Goal: Task Accomplishment & Management: Use online tool/utility

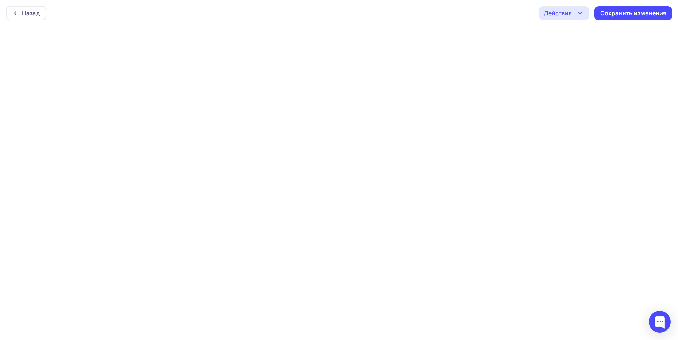
click at [581, 14] on icon "button" at bounding box center [580, 13] width 9 height 9
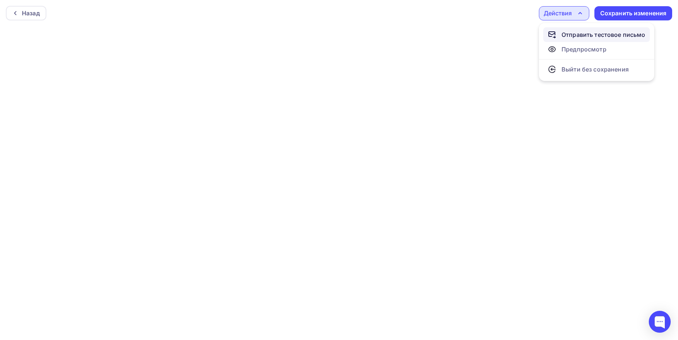
click at [573, 33] on div "Отправить тестовое письмо" at bounding box center [604, 34] width 84 height 9
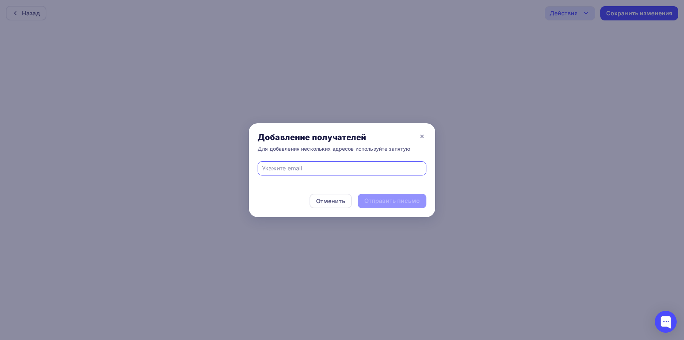
type input "[EMAIL_ADDRESS][DOMAIN_NAME]"
click at [396, 201] on div "Отправить письмо" at bounding box center [392, 201] width 56 height 8
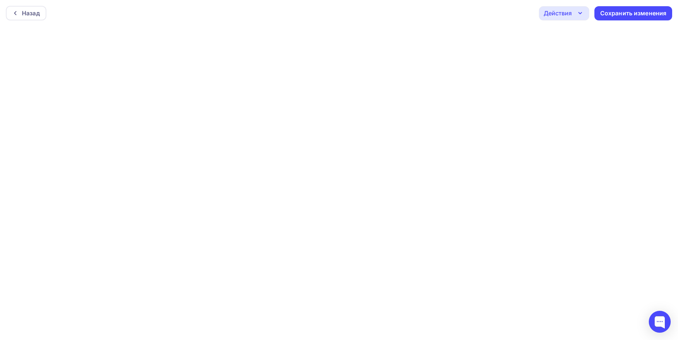
click at [560, 15] on div "Действия" at bounding box center [558, 13] width 28 height 9
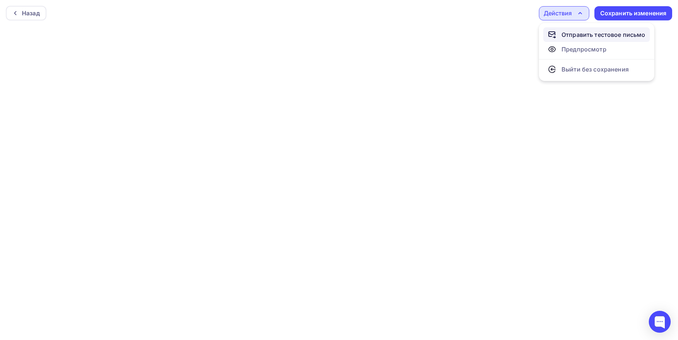
click at [554, 33] on icon at bounding box center [552, 34] width 9 height 9
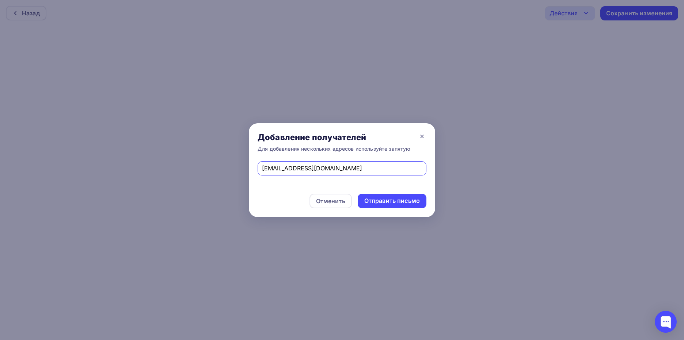
drag, startPoint x: 346, startPoint y: 171, endPoint x: 241, endPoint y: 166, distance: 104.9
click at [241, 166] on div "Добавление получателей Для добавления нескольких адресов используйте запятую [E…" at bounding box center [342, 170] width 684 height 340
type input "[EMAIL_ADDRESS][DOMAIN_NAME]"
click at [401, 204] on div "Отправить письмо" at bounding box center [392, 201] width 56 height 8
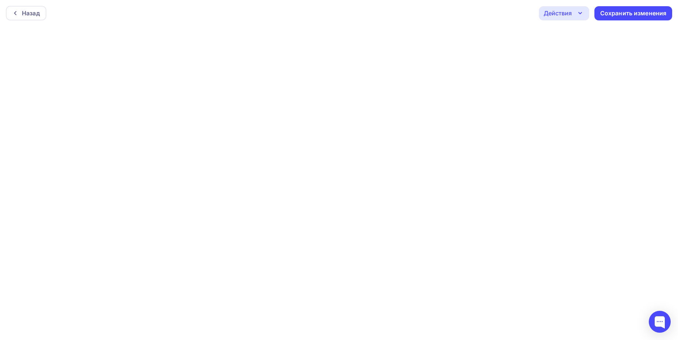
click at [576, 16] on div "Действия" at bounding box center [564, 13] width 50 height 14
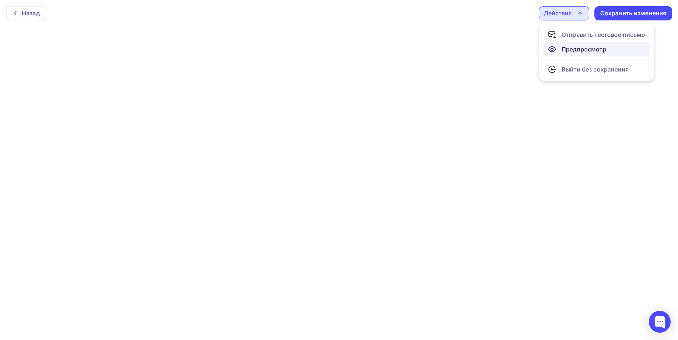
click at [579, 51] on div "Предпросмотр" at bounding box center [584, 49] width 45 height 9
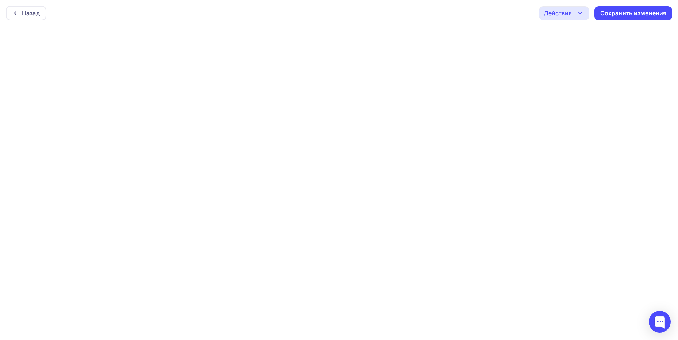
drag, startPoint x: 569, startPoint y: 13, endPoint x: 562, endPoint y: 18, distance: 9.2
click at [569, 12] on div "Действия" at bounding box center [558, 13] width 28 height 9
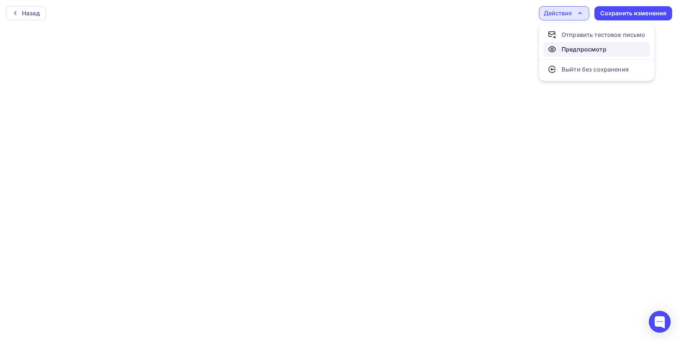
click at [569, 45] on div "Предпросмотр" at bounding box center [584, 49] width 45 height 9
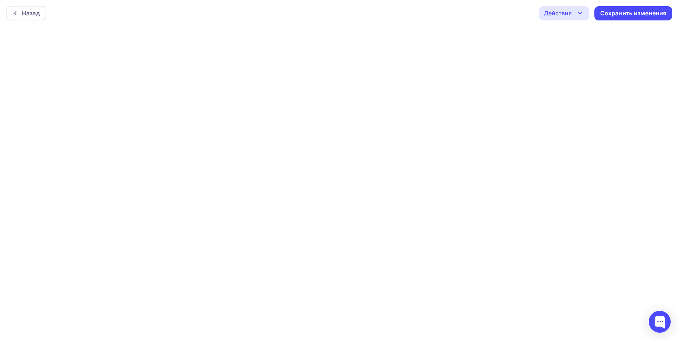
click at [575, 6] on div "Действия" at bounding box center [564, 13] width 50 height 14
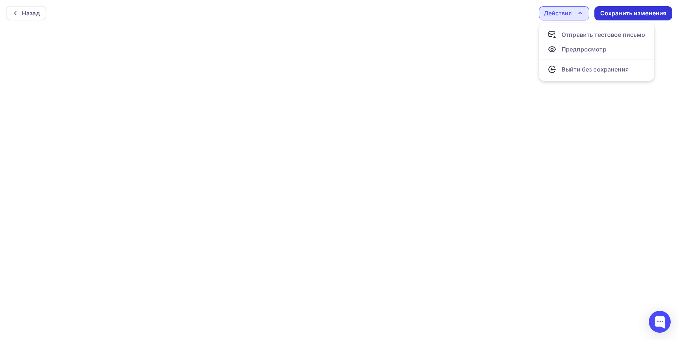
click at [646, 14] on div "Сохранить изменения" at bounding box center [633, 13] width 66 height 8
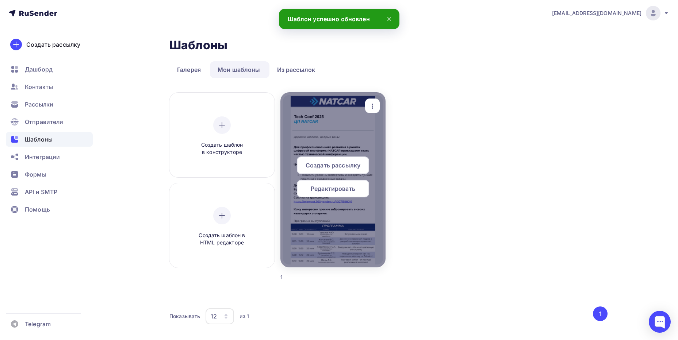
click at [337, 186] on span "Редактировать" at bounding box center [333, 188] width 45 height 9
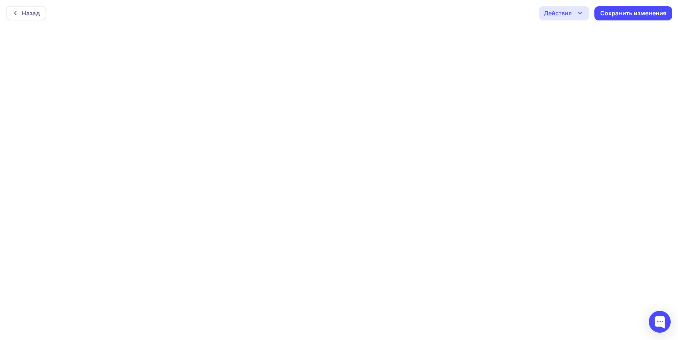
click at [583, 6] on div "Действия" at bounding box center [564, 13] width 50 height 14
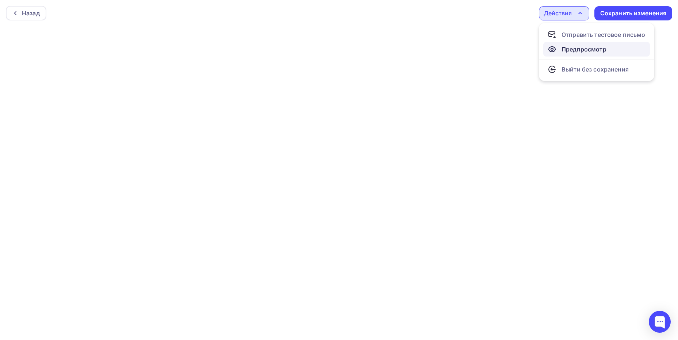
click at [568, 50] on div "Предпросмотр" at bounding box center [584, 49] width 45 height 9
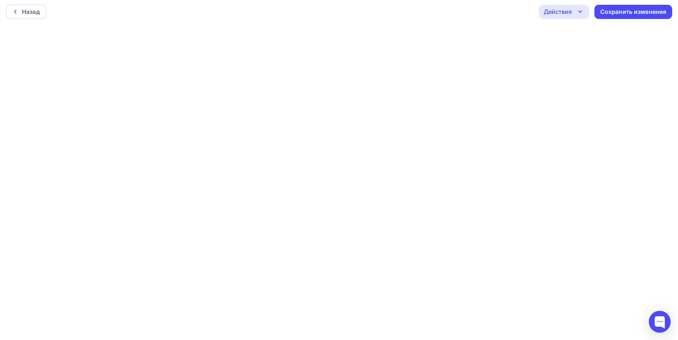
scroll to position [2, 0]
click at [566, 8] on div "Действия" at bounding box center [558, 11] width 28 height 9
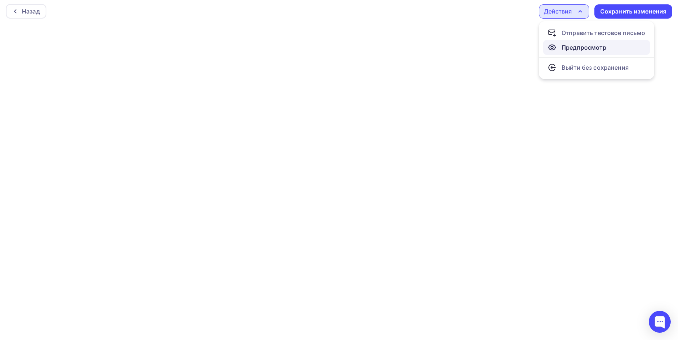
click at [565, 47] on div "Предпросмотр" at bounding box center [584, 47] width 45 height 9
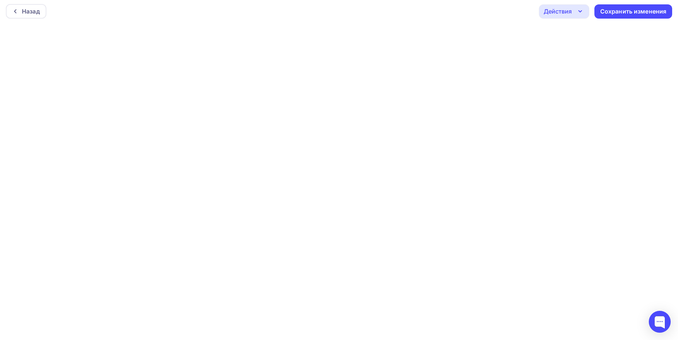
click at [571, 15] on div "Действия" at bounding box center [564, 11] width 50 height 14
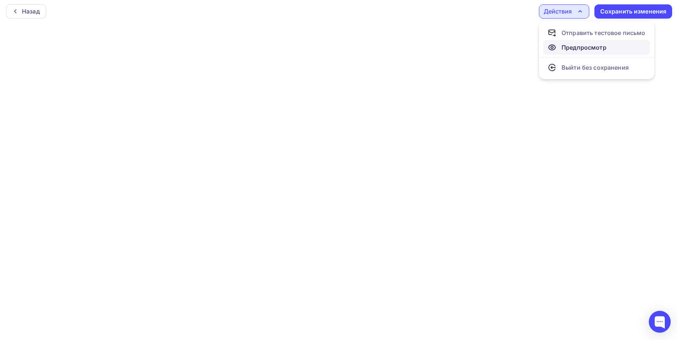
click at [564, 51] on div "Предпросмотр" at bounding box center [584, 47] width 45 height 9
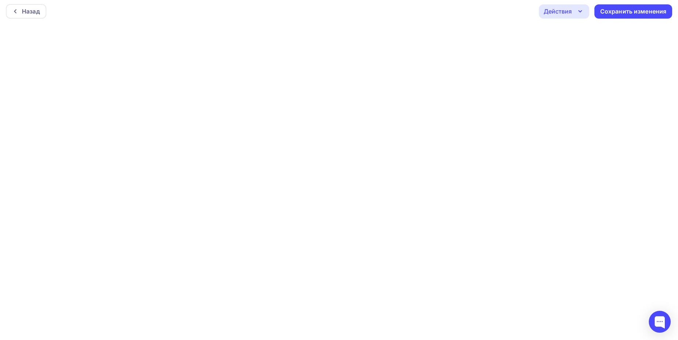
click at [581, 14] on icon "button" at bounding box center [580, 11] width 9 height 9
click at [582, 32] on div "Отправить тестовое письмо" at bounding box center [604, 32] width 84 height 9
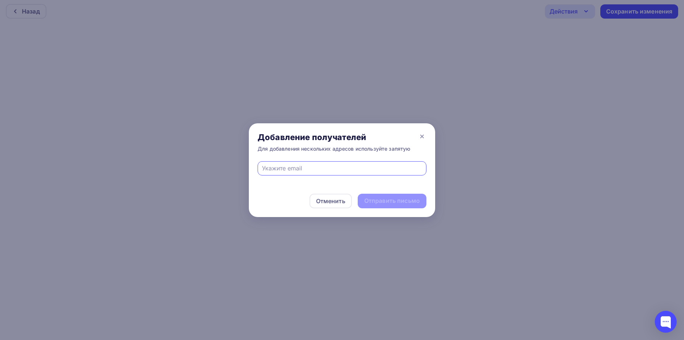
type input "[EMAIL_ADDRESS][DOMAIN_NAME]"
click at [376, 201] on div "Отправить письмо" at bounding box center [392, 201] width 56 height 8
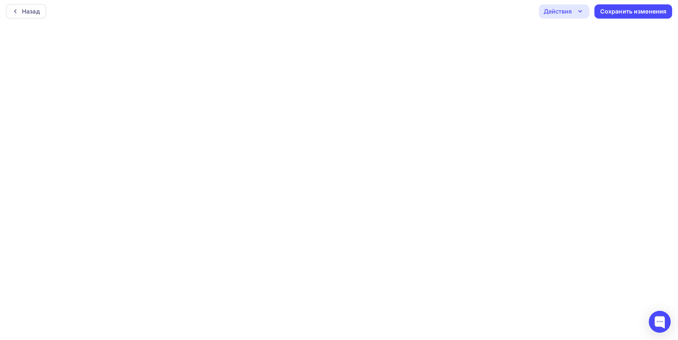
click at [572, 15] on div "Действия" at bounding box center [564, 11] width 50 height 14
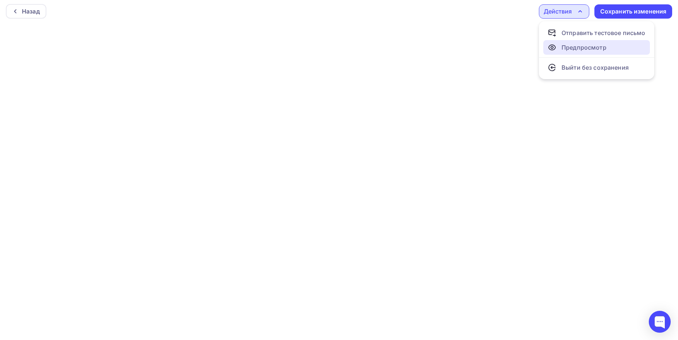
click at [564, 48] on div "Предпросмотр" at bounding box center [584, 47] width 45 height 9
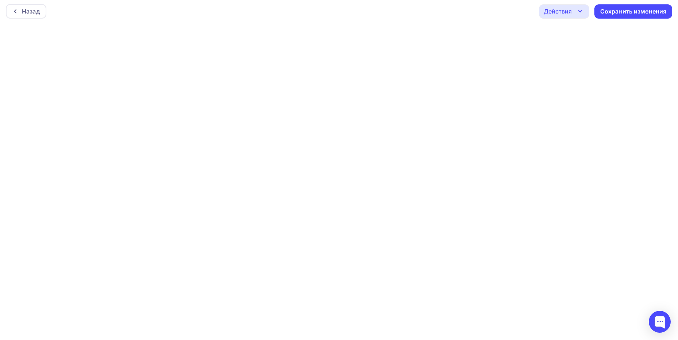
scroll to position [0, 0]
click at [586, 15] on div "Действия" at bounding box center [564, 13] width 50 height 14
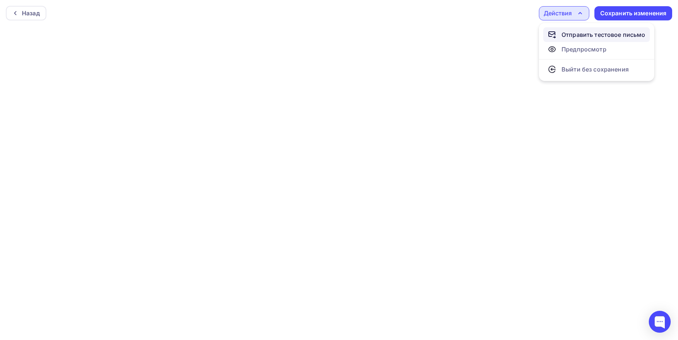
click at [575, 36] on div "Отправить тестовое письмо" at bounding box center [604, 34] width 84 height 9
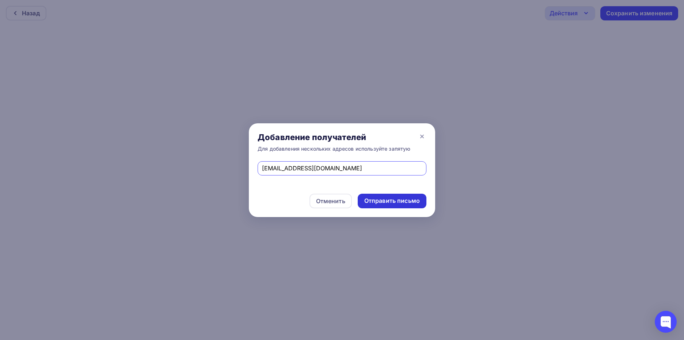
click at [379, 202] on div "Отправить письмо" at bounding box center [392, 201] width 56 height 8
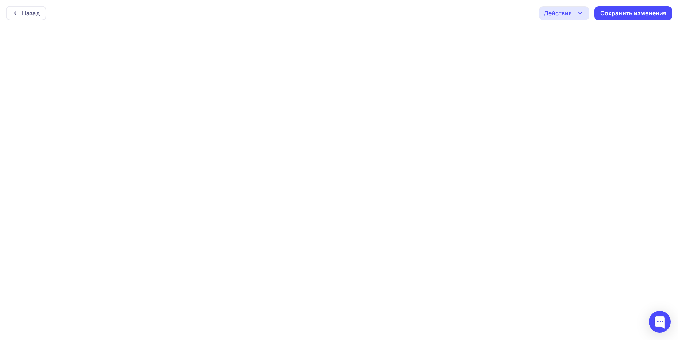
scroll to position [2, 0]
click at [583, 9] on icon "button" at bounding box center [580, 11] width 9 height 9
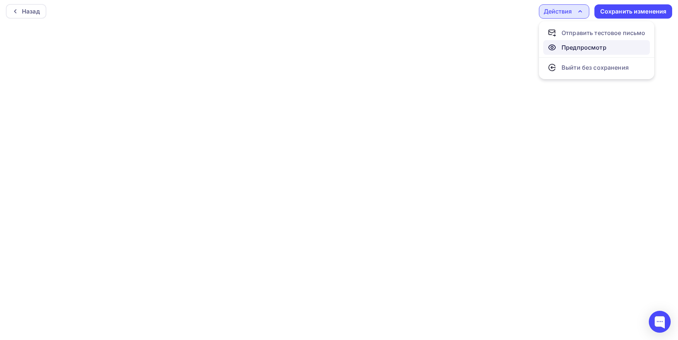
click at [565, 49] on div "Предпросмотр" at bounding box center [584, 47] width 45 height 9
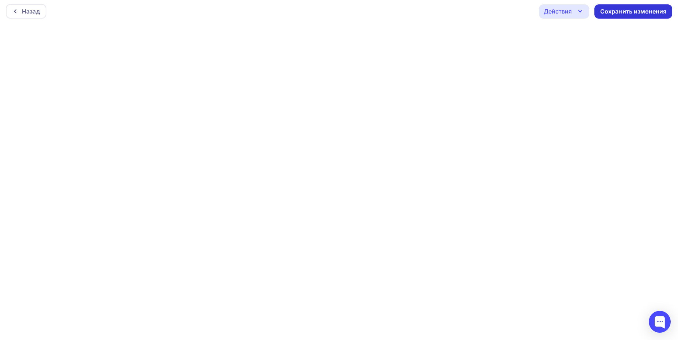
click at [620, 12] on div "Сохранить изменения" at bounding box center [633, 11] width 66 height 8
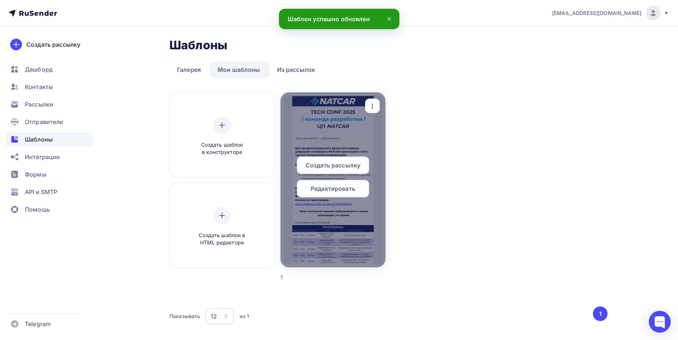
click at [323, 188] on span "Редактировать" at bounding box center [333, 188] width 45 height 9
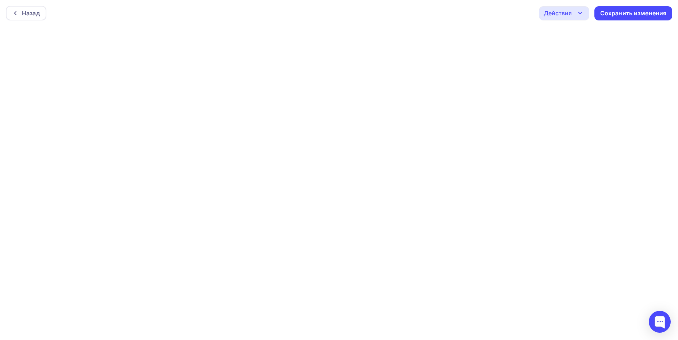
scroll to position [2, 0]
click at [562, 8] on div "Действия" at bounding box center [558, 11] width 28 height 9
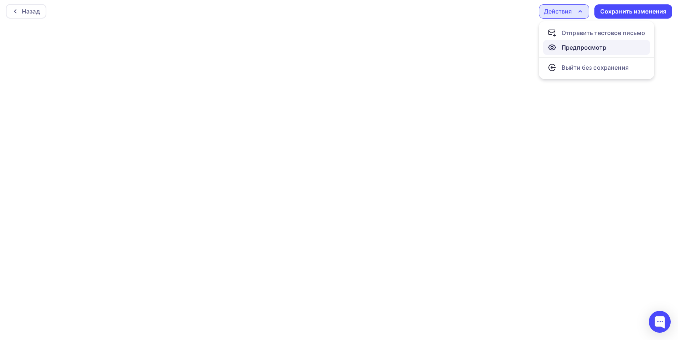
click at [570, 50] on div "Предпросмотр" at bounding box center [584, 47] width 45 height 9
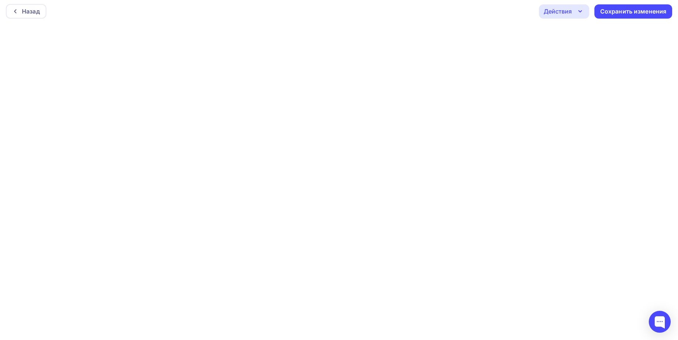
click at [578, 5] on div "Действия" at bounding box center [564, 11] width 50 height 14
click at [564, 36] on div "Отправить тестовое письмо" at bounding box center [604, 32] width 84 height 9
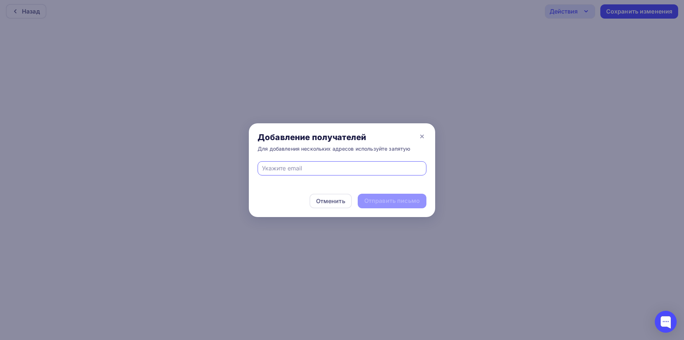
type input "[EMAIL_ADDRESS][DOMAIN_NAME]"
click at [390, 202] on div "Отправить письмо" at bounding box center [392, 201] width 56 height 8
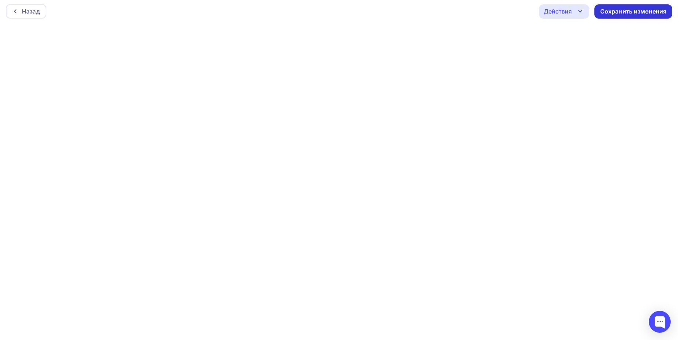
click at [624, 12] on div "Сохранить изменения" at bounding box center [633, 11] width 66 height 8
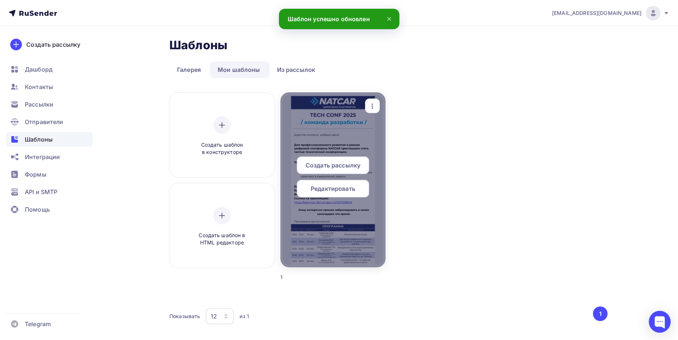
click at [338, 185] on span "Редактировать" at bounding box center [333, 188] width 45 height 9
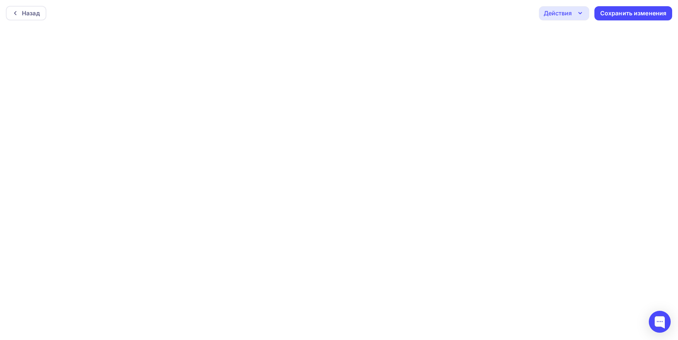
click at [574, 14] on div "Действия" at bounding box center [564, 13] width 50 height 14
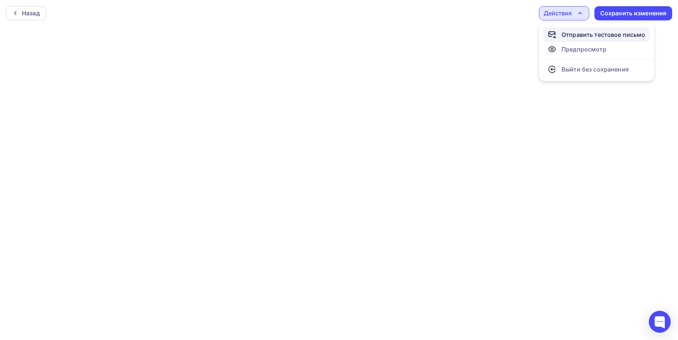
click at [559, 34] on div "Отправить тестовое письмо" at bounding box center [597, 34] width 98 height 9
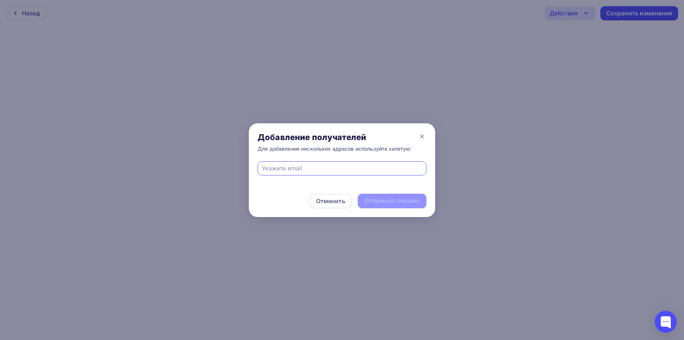
click at [294, 167] on input "text" at bounding box center [342, 168] width 160 height 9
click at [420, 134] on icon at bounding box center [421, 136] width 9 height 9
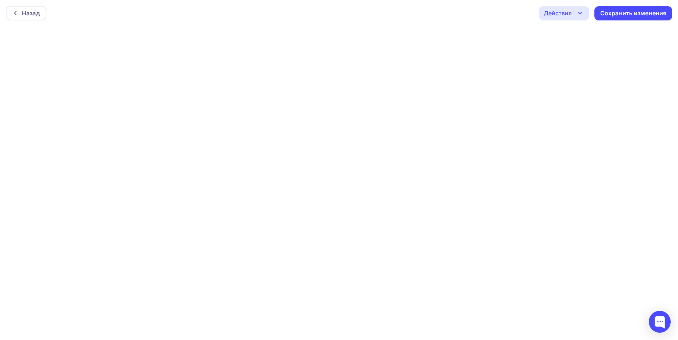
click at [574, 13] on div "Действия" at bounding box center [564, 13] width 50 height 14
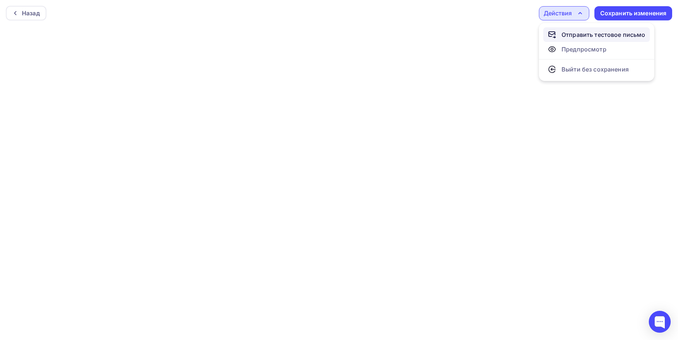
click at [565, 34] on div "Отправить тестовое письмо" at bounding box center [604, 34] width 84 height 9
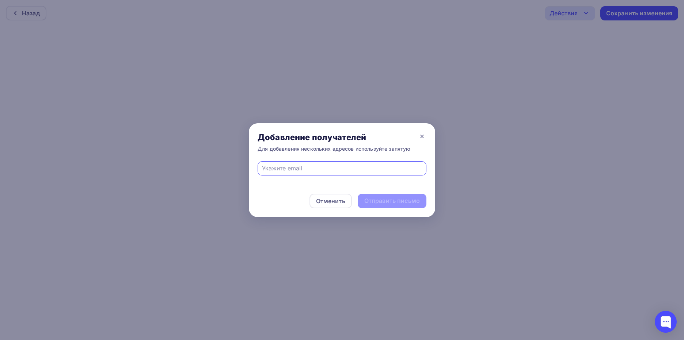
click at [280, 164] on div at bounding box center [341, 168] width 169 height 14
click at [285, 166] on input "text" at bounding box center [342, 168] width 160 height 9
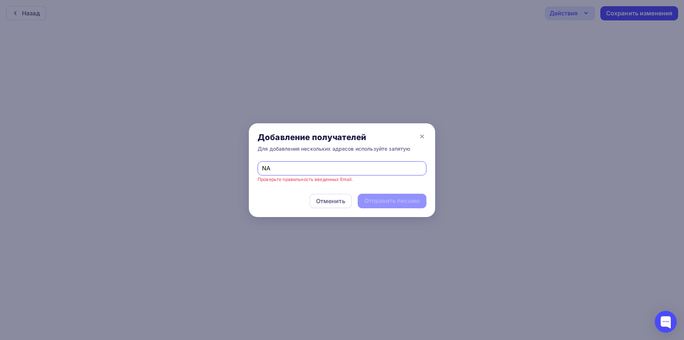
type input "N"
type input "[EMAIL_ADDRESS][DOMAIN_NAME]"
click at [374, 202] on div "Отправить письмо" at bounding box center [392, 201] width 56 height 8
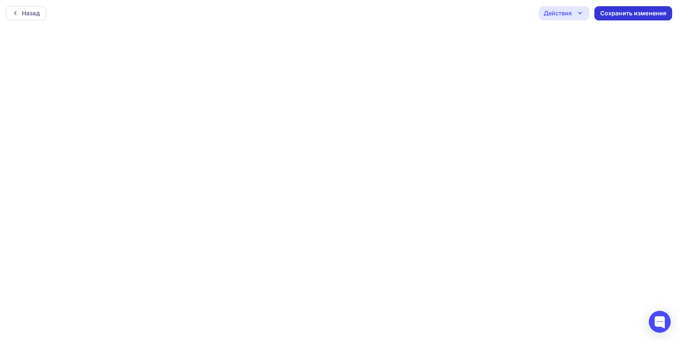
click at [611, 13] on div "Сохранить изменения" at bounding box center [633, 13] width 66 height 8
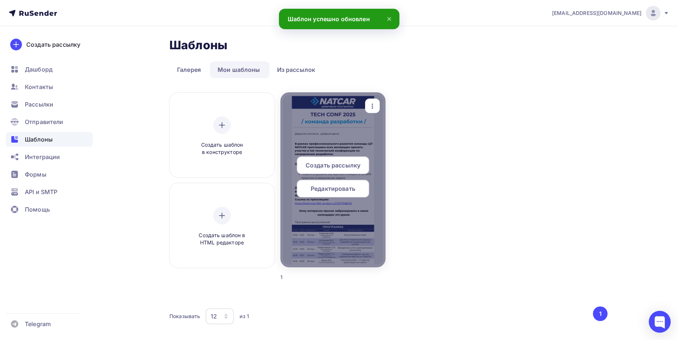
click at [334, 189] on span "Редактировать" at bounding box center [333, 188] width 45 height 9
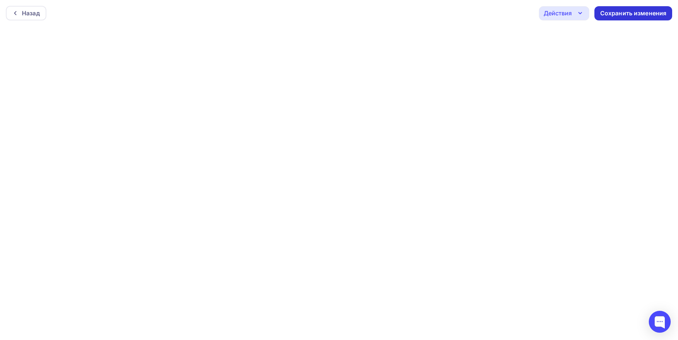
click at [623, 13] on div "Сохранить изменения" at bounding box center [633, 13] width 66 height 8
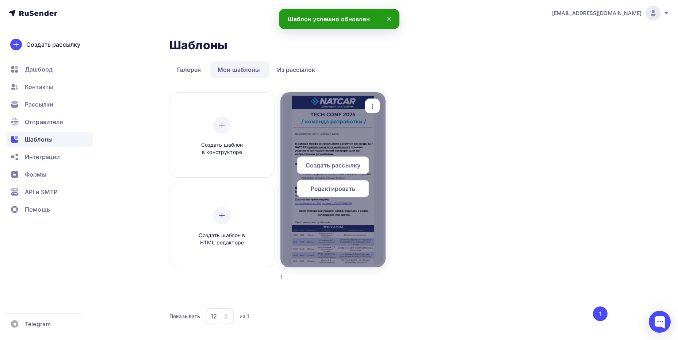
click at [332, 195] on div "Редактировать" at bounding box center [333, 189] width 72 height 18
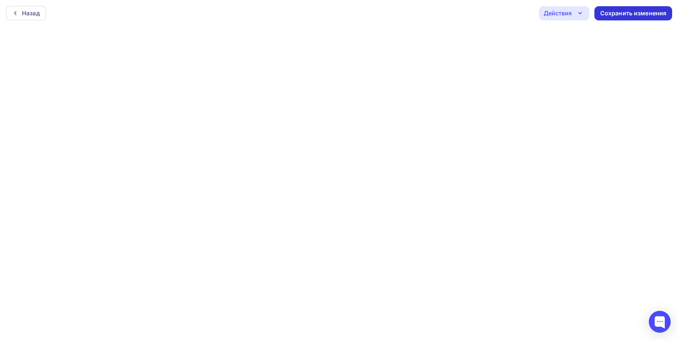
click at [619, 16] on div "Сохранить изменения" at bounding box center [633, 13] width 66 height 8
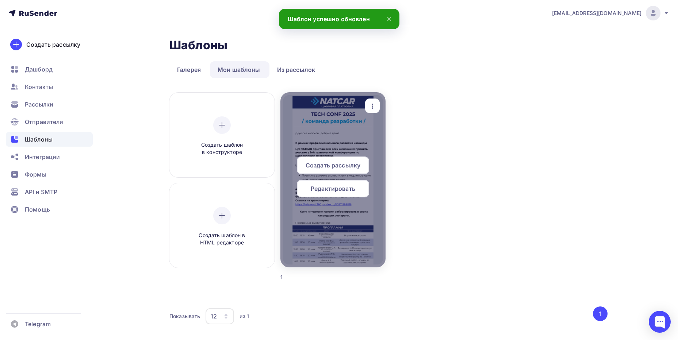
click at [337, 184] on div "Редактировать" at bounding box center [333, 189] width 72 height 18
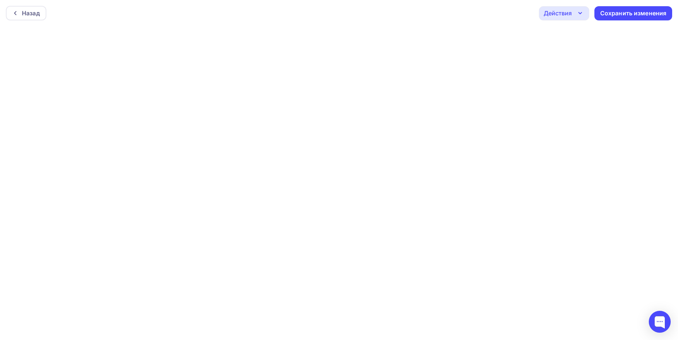
drag, startPoint x: 576, startPoint y: 16, endPoint x: 560, endPoint y: 20, distance: 16.0
click at [575, 15] on div "Действия" at bounding box center [564, 13] width 50 height 14
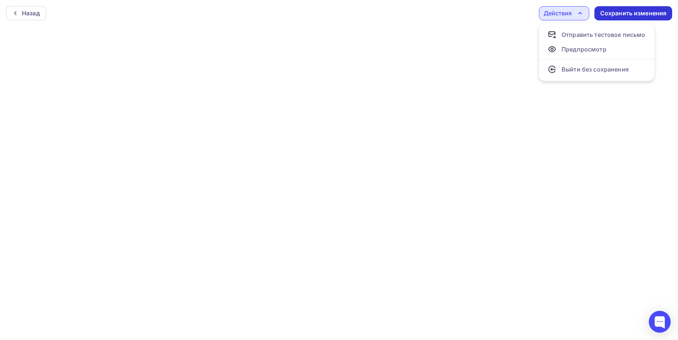
click at [661, 10] on div "Сохранить изменения" at bounding box center [633, 13] width 66 height 8
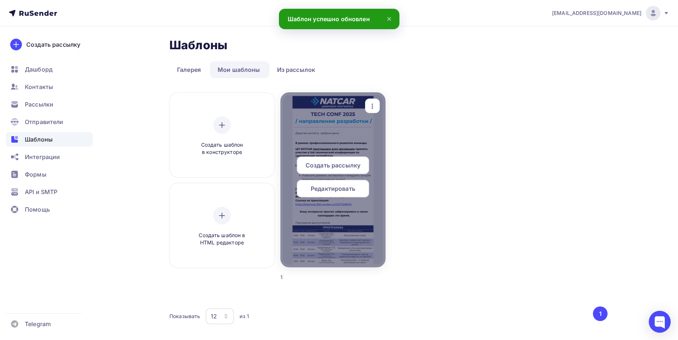
click at [329, 189] on span "Редактировать" at bounding box center [333, 188] width 45 height 9
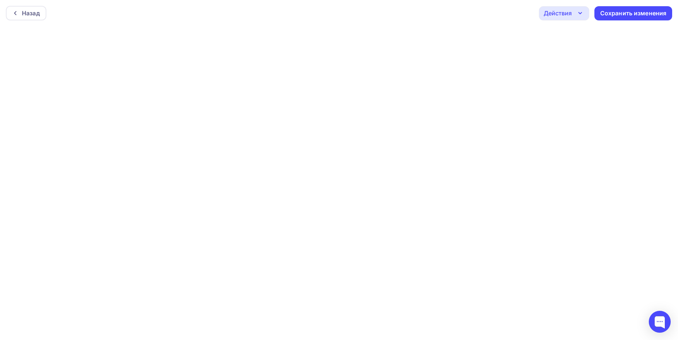
click at [565, 17] on div "Действия" at bounding box center [558, 13] width 28 height 9
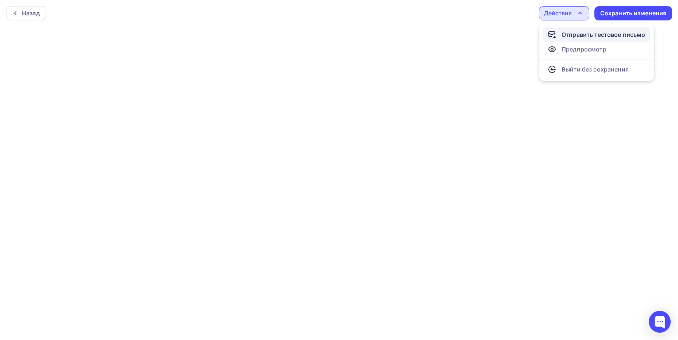
click at [557, 34] on div "Отправить тестовое письмо" at bounding box center [597, 34] width 98 height 9
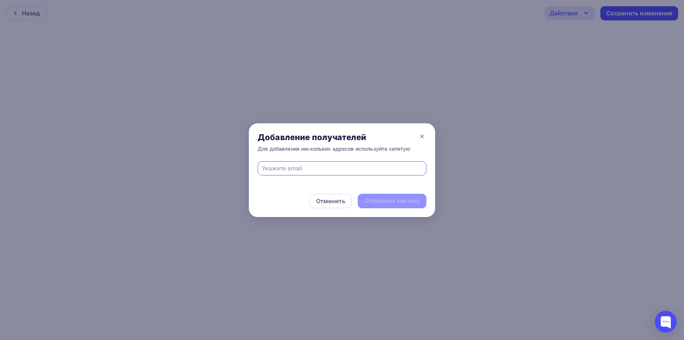
type input "[EMAIL_ADDRESS][DOMAIN_NAME]"
click at [392, 202] on div "Отправить письмо" at bounding box center [392, 201] width 56 height 8
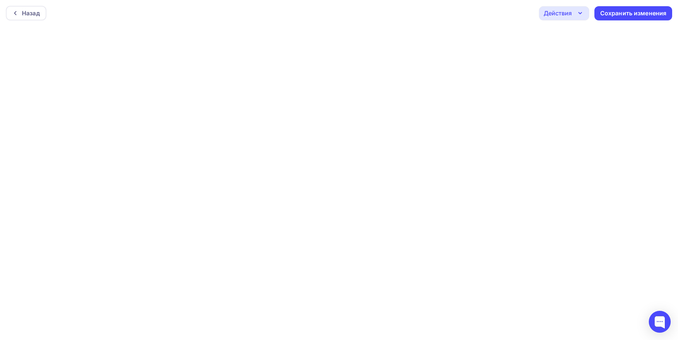
click at [581, 11] on icon "button" at bounding box center [580, 13] width 9 height 9
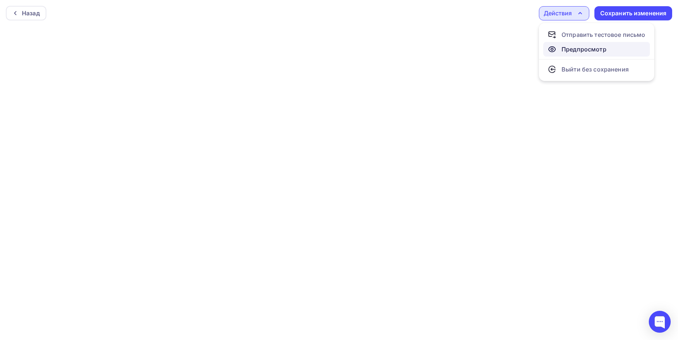
click at [567, 49] on div "Предпросмотр" at bounding box center [584, 49] width 45 height 9
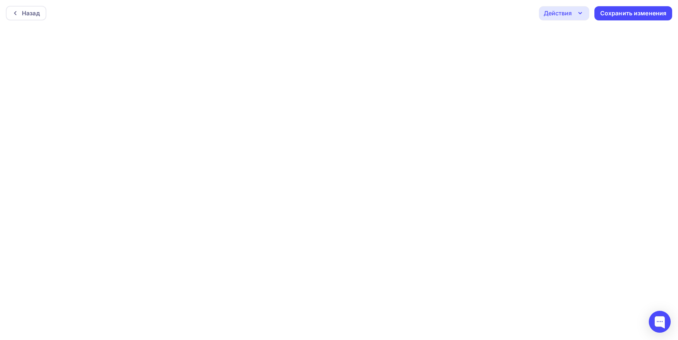
drag, startPoint x: 580, startPoint y: 13, endPoint x: 577, endPoint y: 18, distance: 5.6
click at [580, 13] on icon "button" at bounding box center [580, 12] width 3 height 1
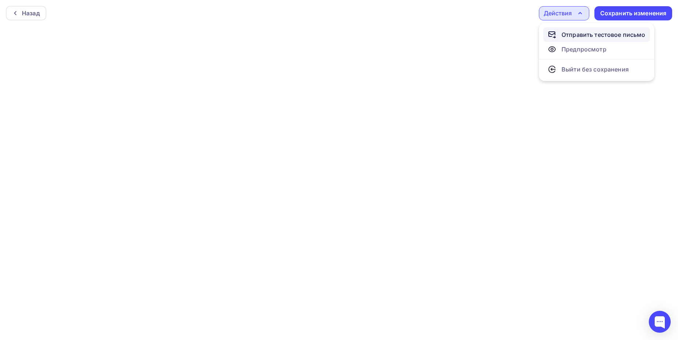
click at [567, 35] on div "Отправить тестовое письмо" at bounding box center [604, 34] width 84 height 9
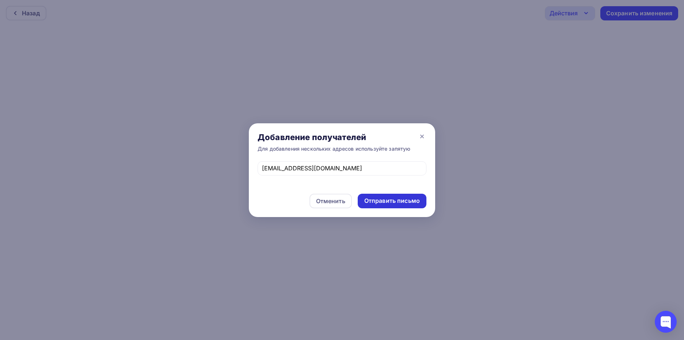
click at [391, 201] on div "Отправить письмо" at bounding box center [392, 201] width 56 height 8
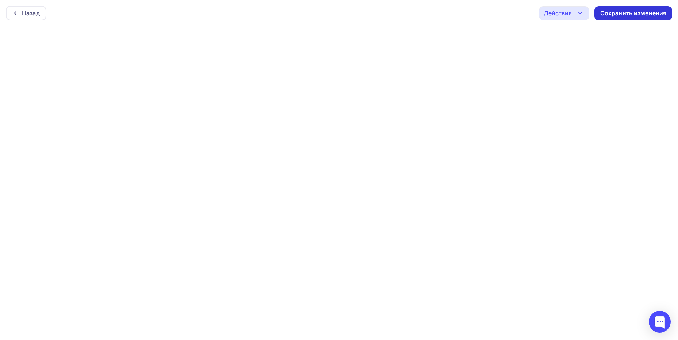
click at [614, 15] on div "Сохранить изменения" at bounding box center [633, 13] width 66 height 8
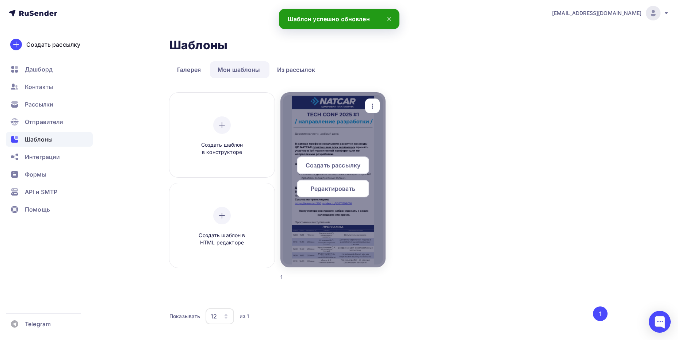
click at [341, 185] on span "Редактировать" at bounding box center [333, 188] width 45 height 9
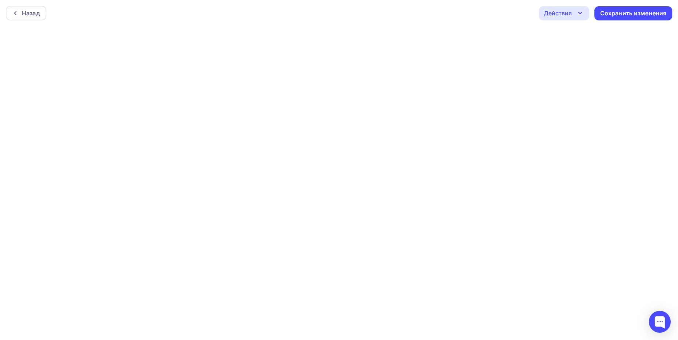
click at [576, 14] on icon "button" at bounding box center [580, 13] width 9 height 9
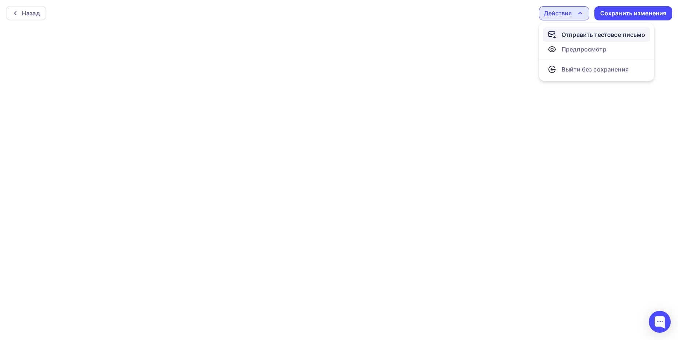
click at [582, 32] on div "Отправить тестовое письмо" at bounding box center [604, 34] width 84 height 9
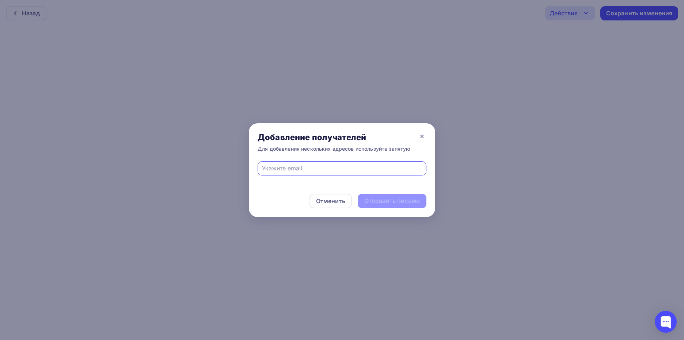
type input "[EMAIL_ADDRESS][DOMAIN_NAME]"
click at [391, 201] on div "Отправить письмо" at bounding box center [392, 201] width 56 height 8
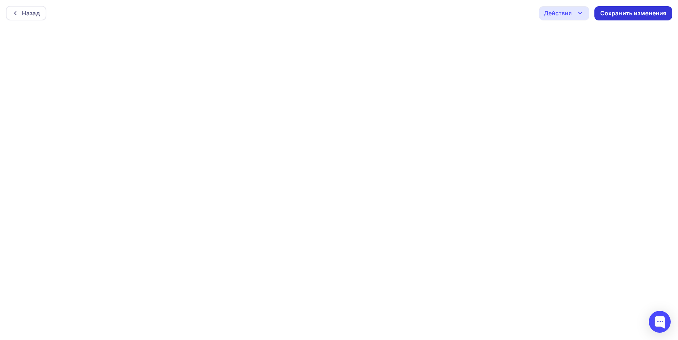
click at [634, 8] on div "Сохранить изменения" at bounding box center [634, 13] width 78 height 14
